Goal: Task Accomplishment & Management: Use online tool/utility

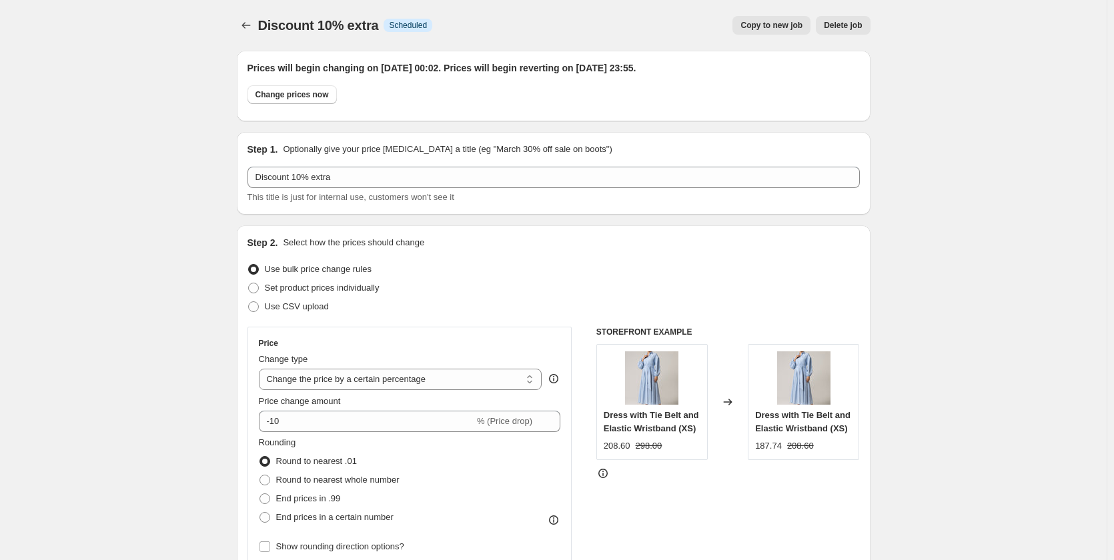
select select "percentage"
select select "collection"
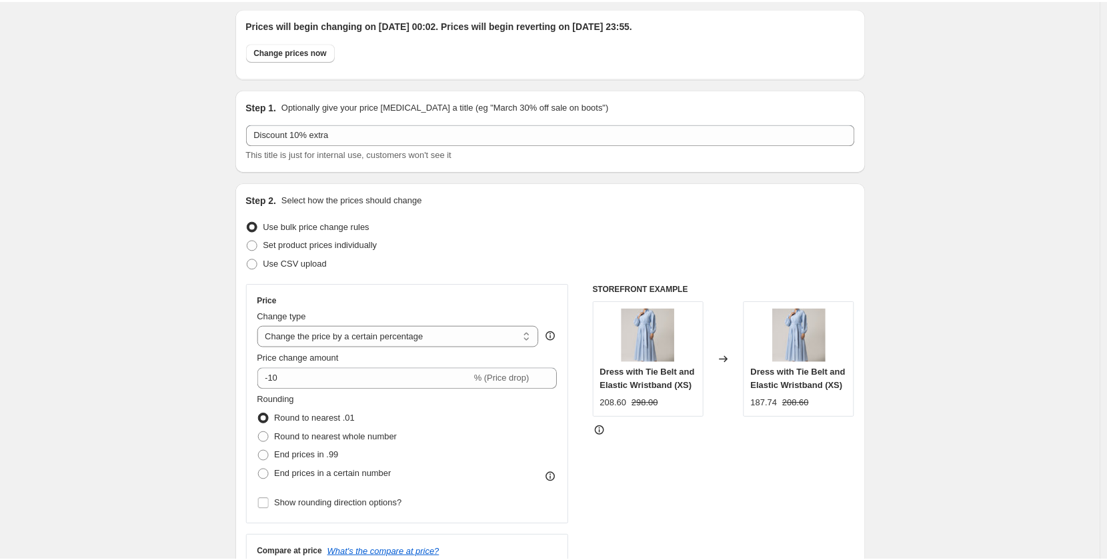
scroll to position [18, 0]
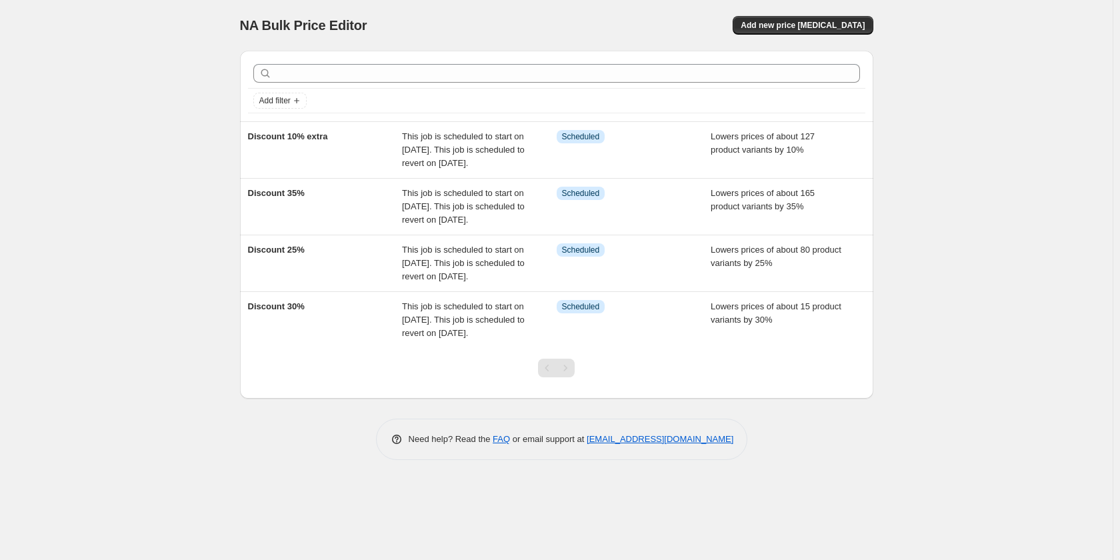
click at [395, 150] on div "Discount 10% extra" at bounding box center [325, 150] width 155 height 40
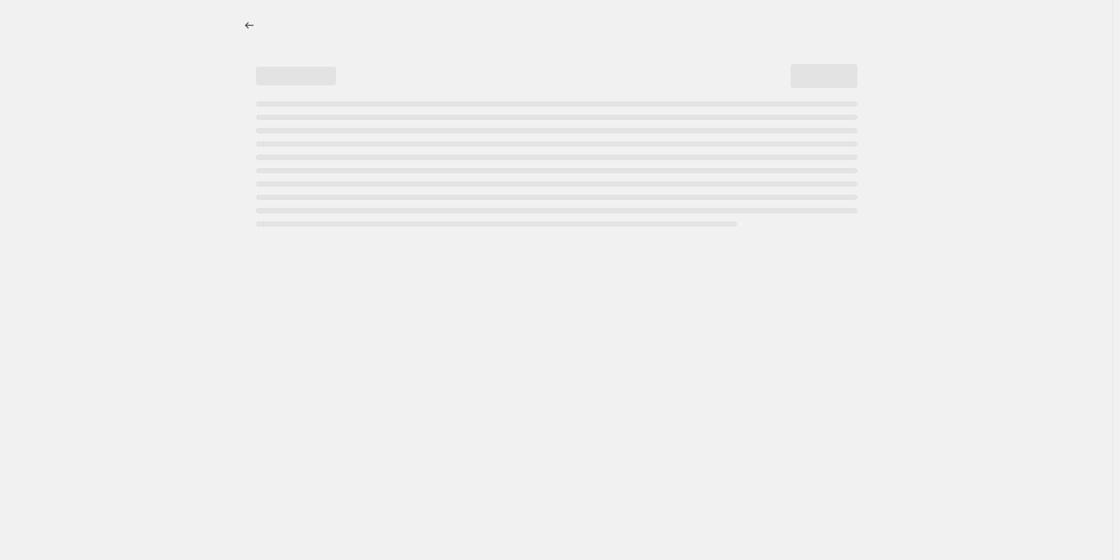
select select "percentage"
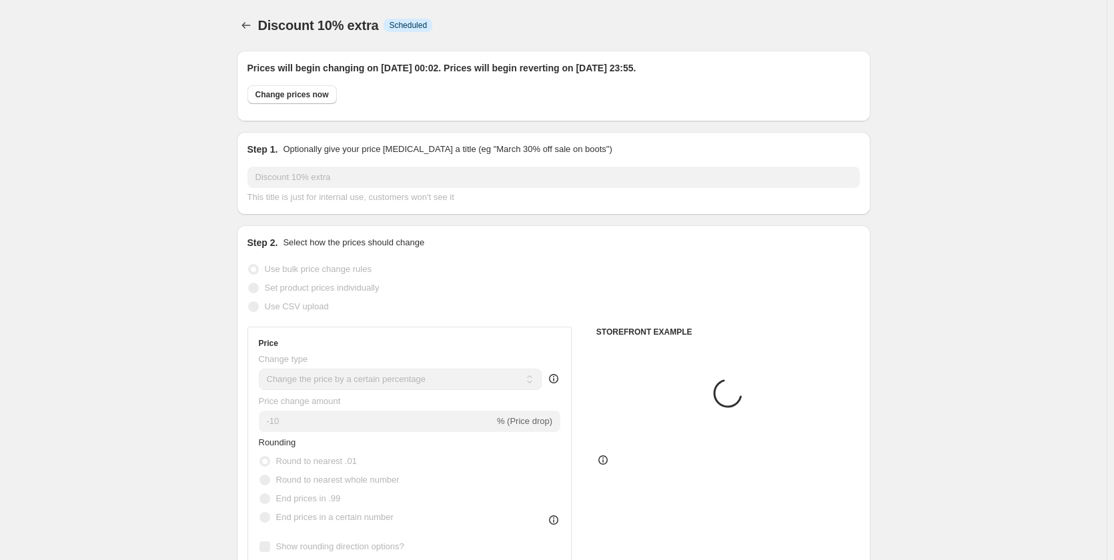
select select "collection"
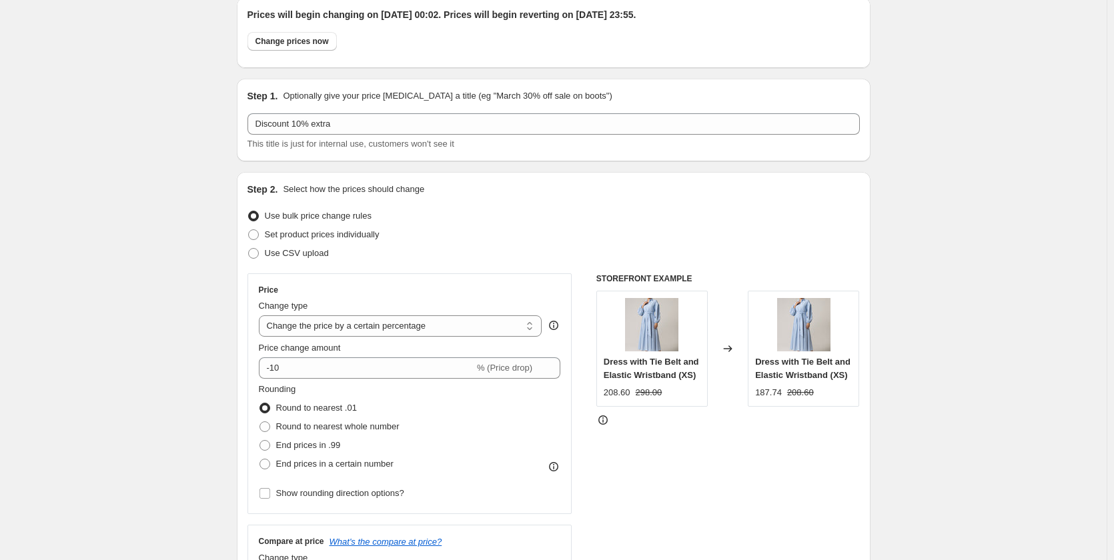
scroll to position [31, 0]
